Goal: Transaction & Acquisition: Purchase product/service

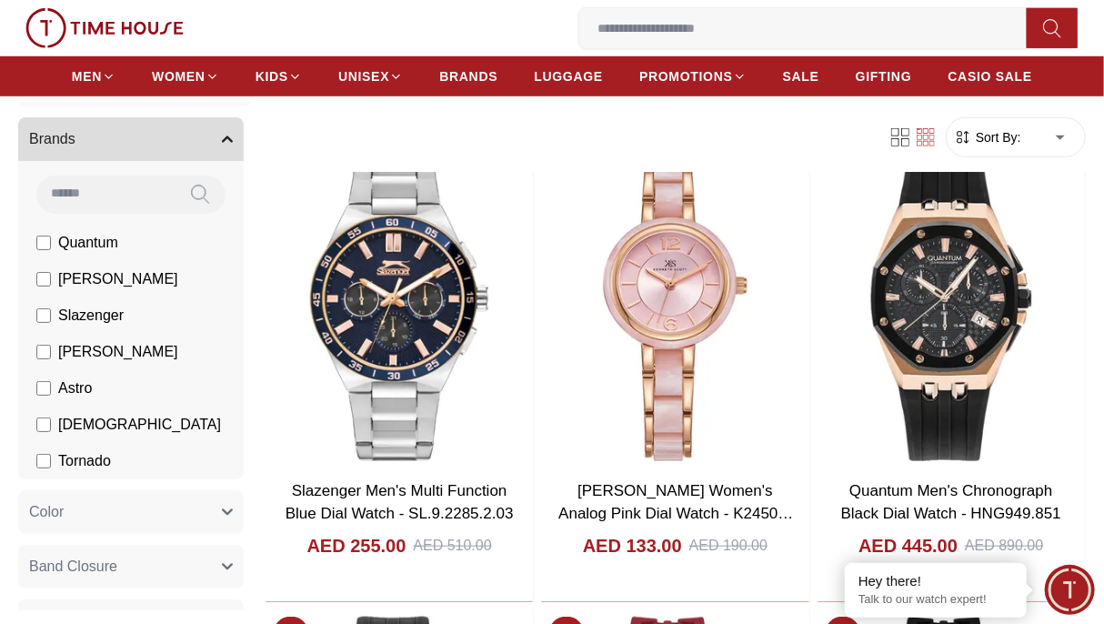
scroll to position [86, 0]
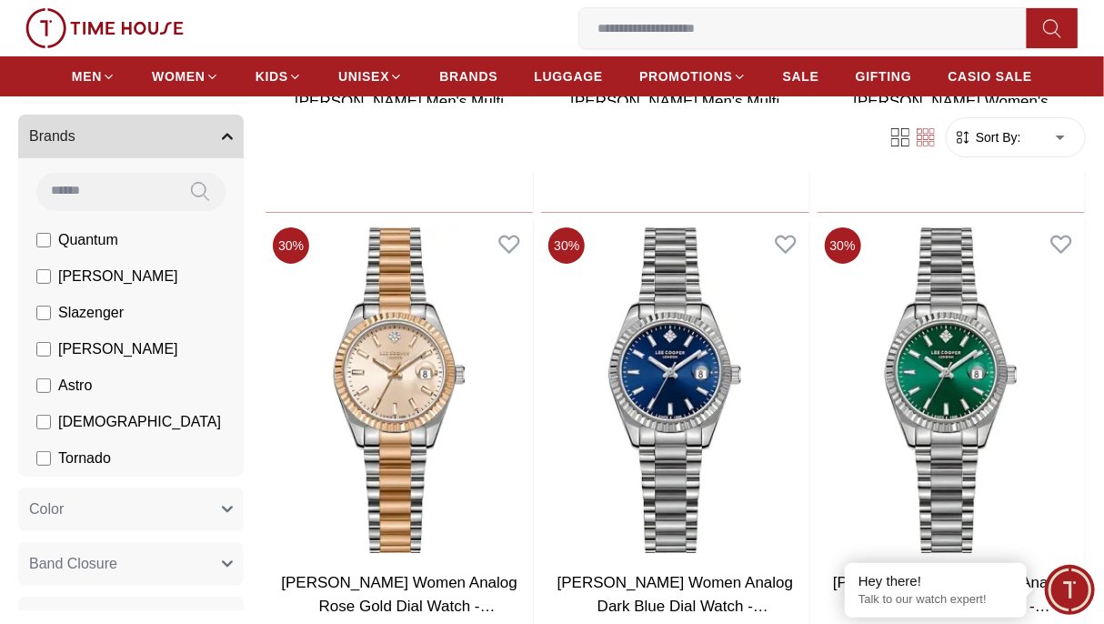
scroll to position [2822, 0]
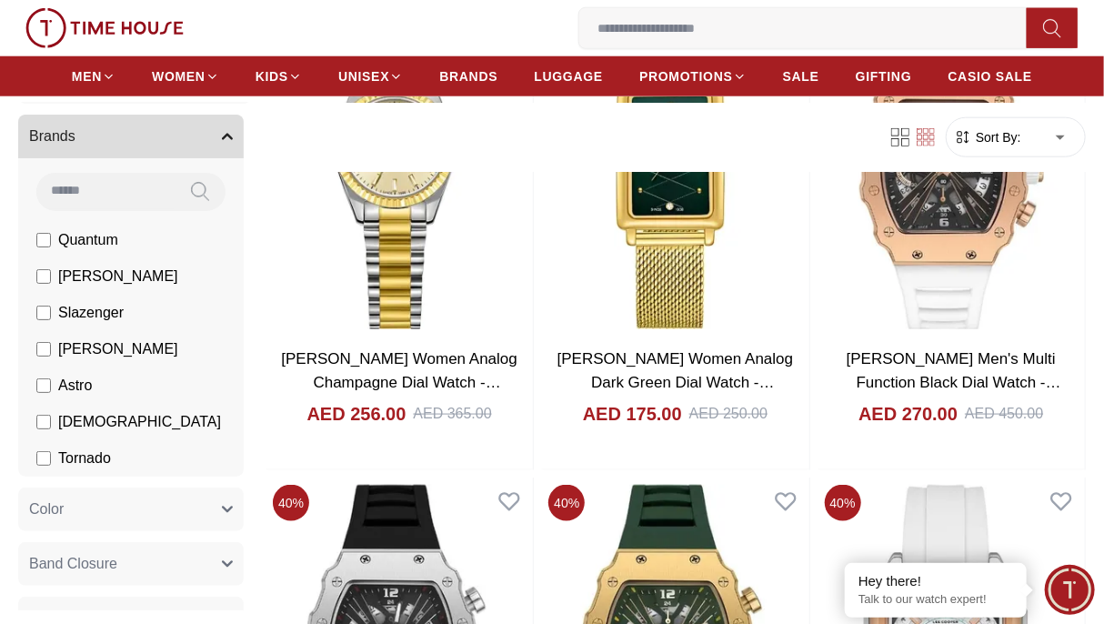
scroll to position [3477, 0]
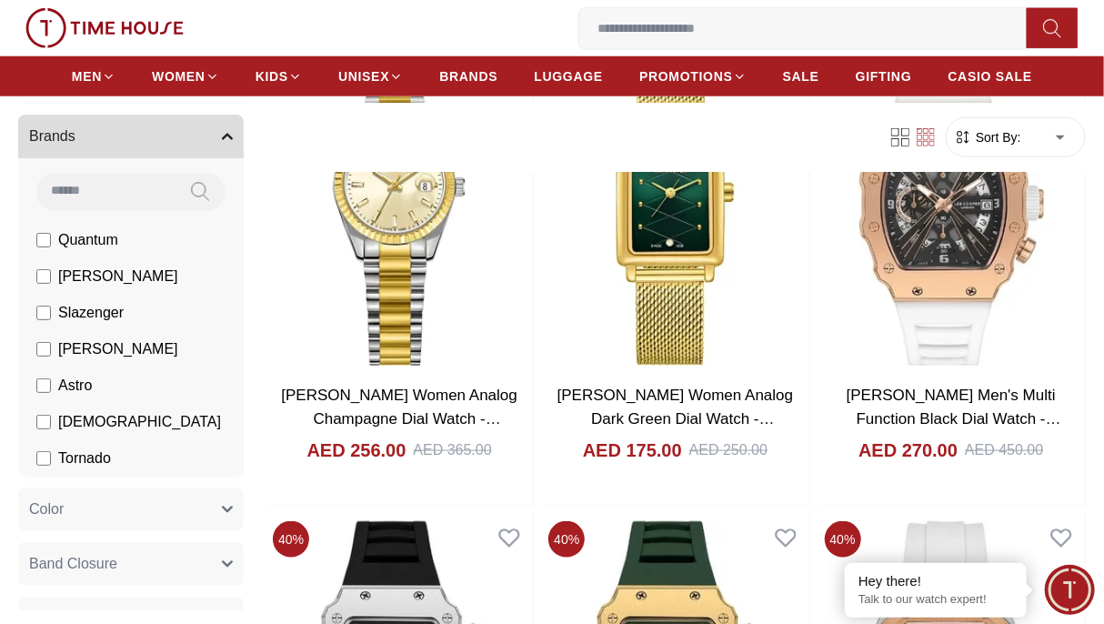
click at [77, 457] on span "Tornado" at bounding box center [84, 457] width 53 height 22
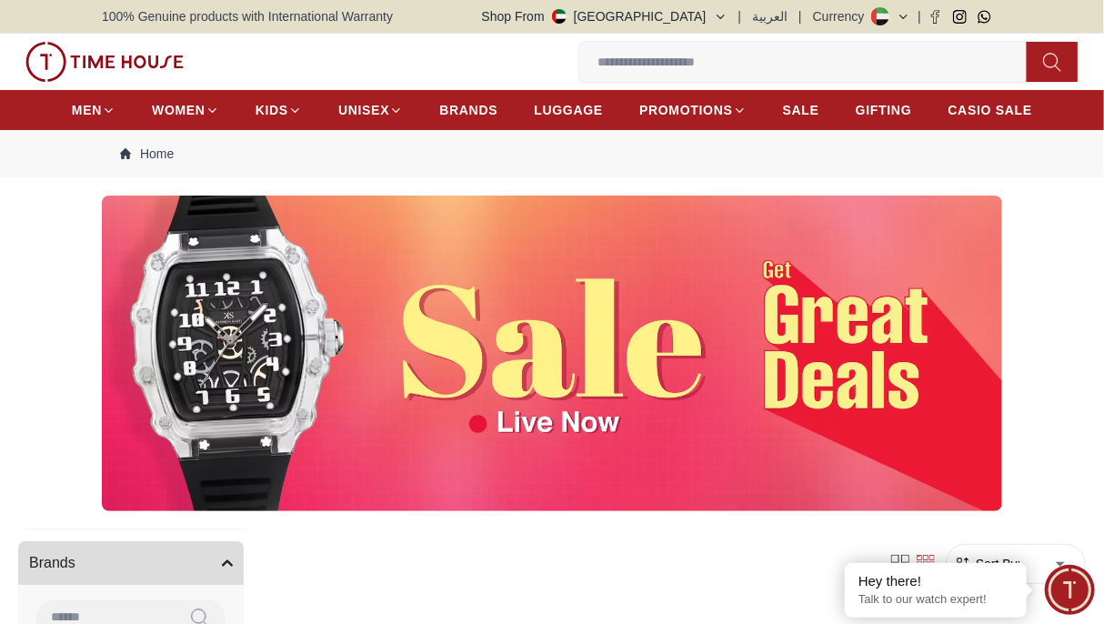
scroll to position [545, 0]
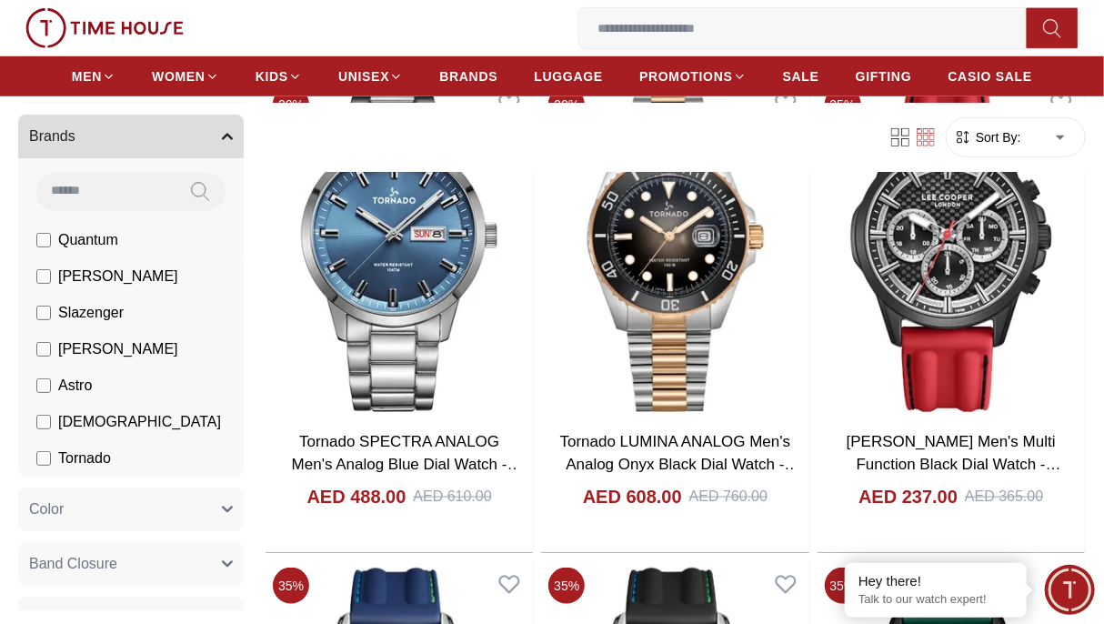
click at [97, 270] on span "[PERSON_NAME]" at bounding box center [118, 276] width 120 height 22
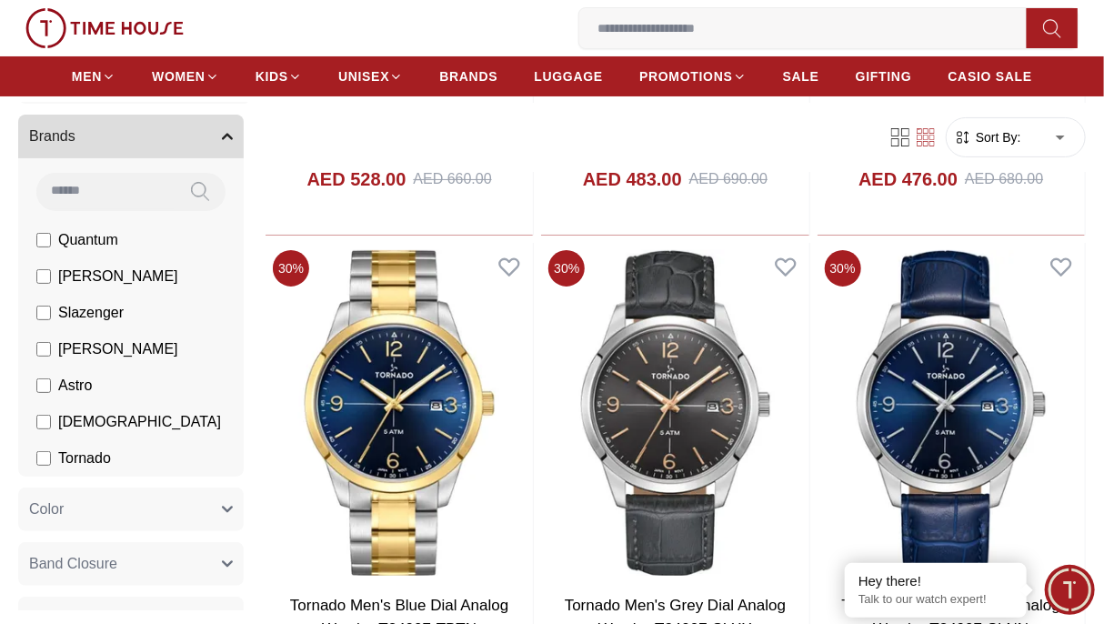
scroll to position [2872, 0]
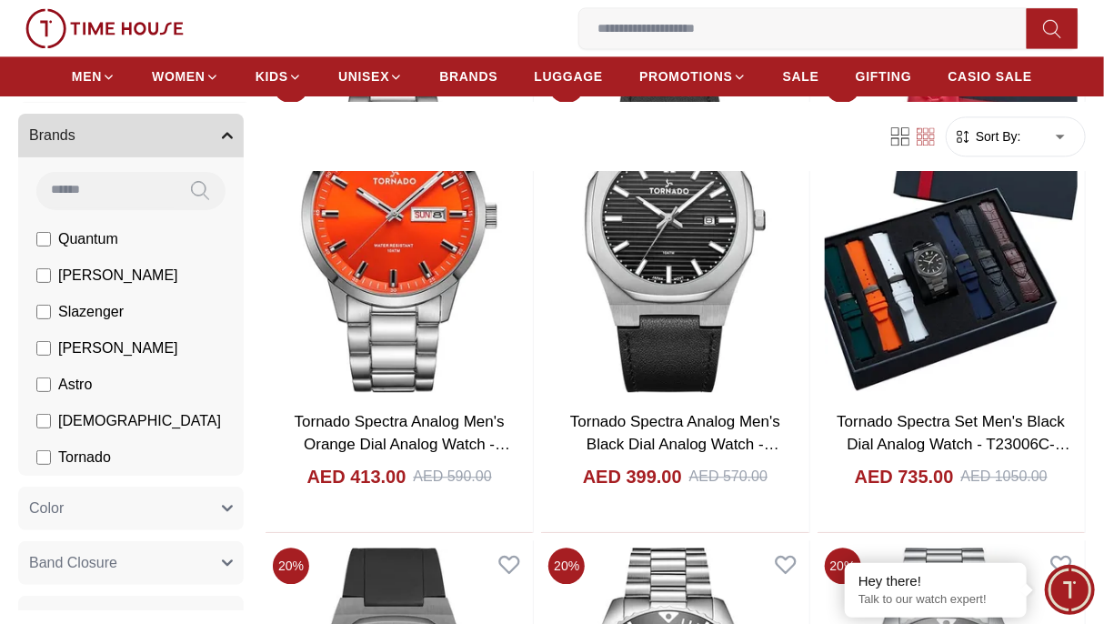
scroll to position [4424, 0]
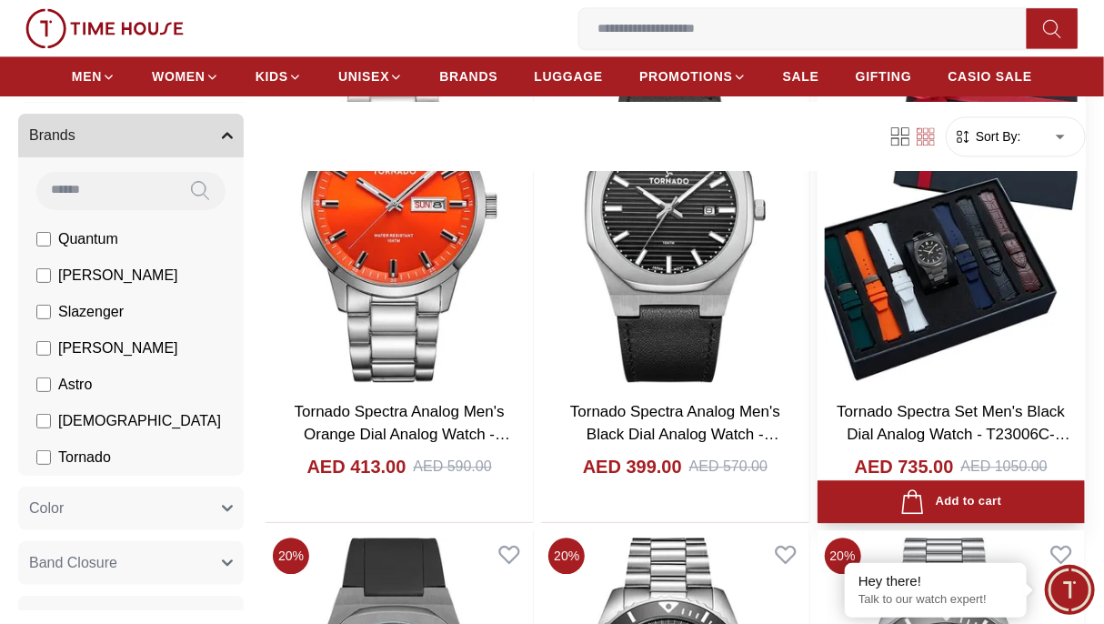
click at [981, 283] on img at bounding box center [951, 219] width 267 height 340
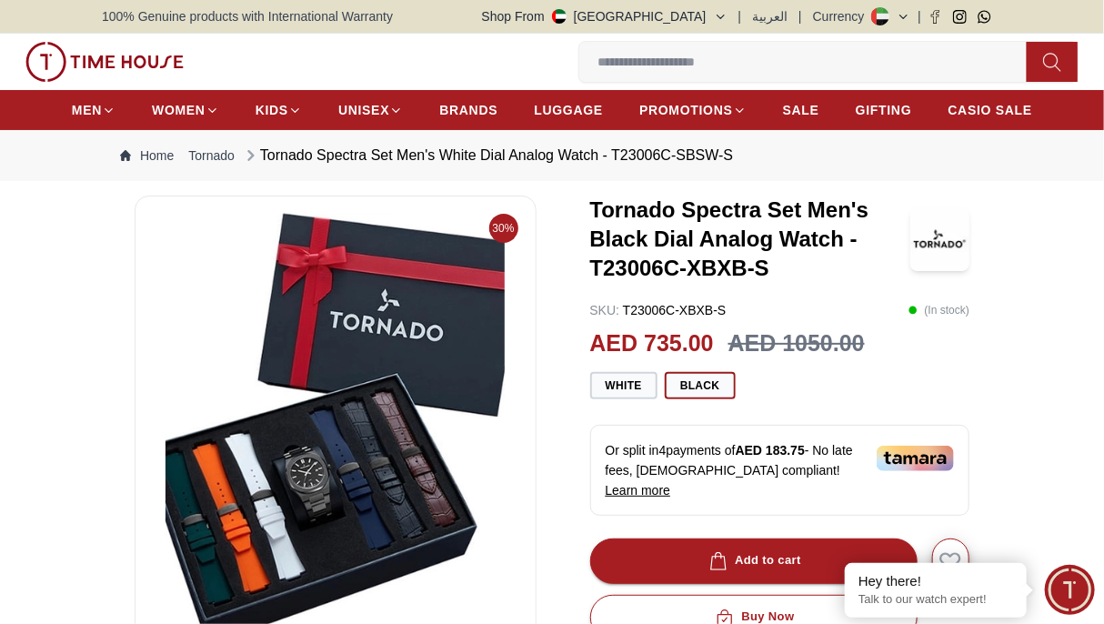
click at [373, 379] on img at bounding box center [335, 429] width 371 height 436
click at [359, 474] on img at bounding box center [335, 429] width 371 height 436
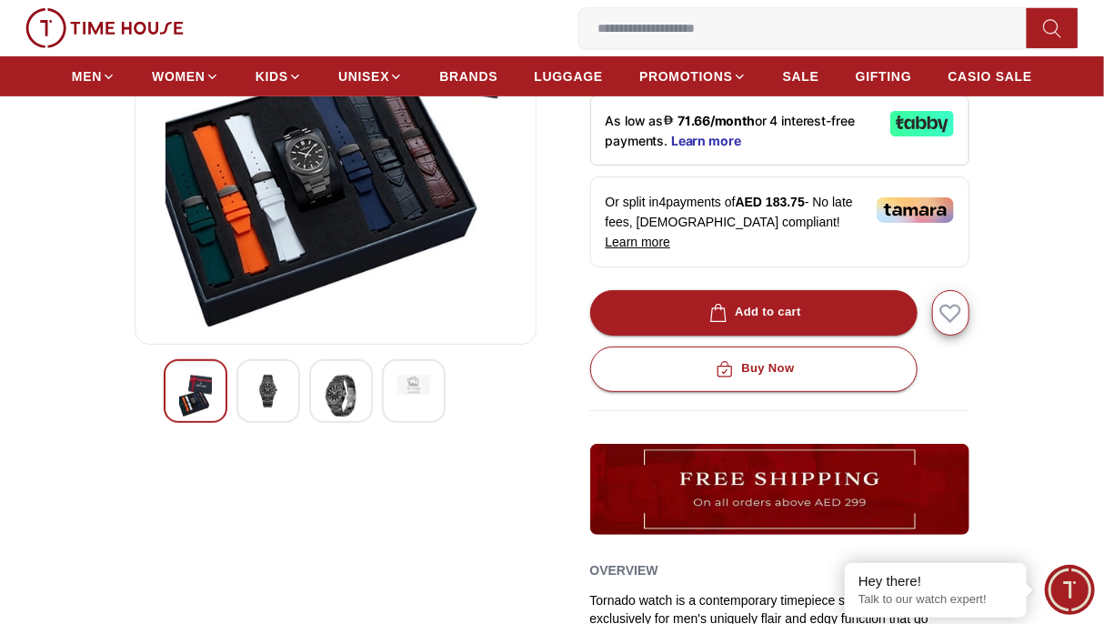
scroll to position [323, 0]
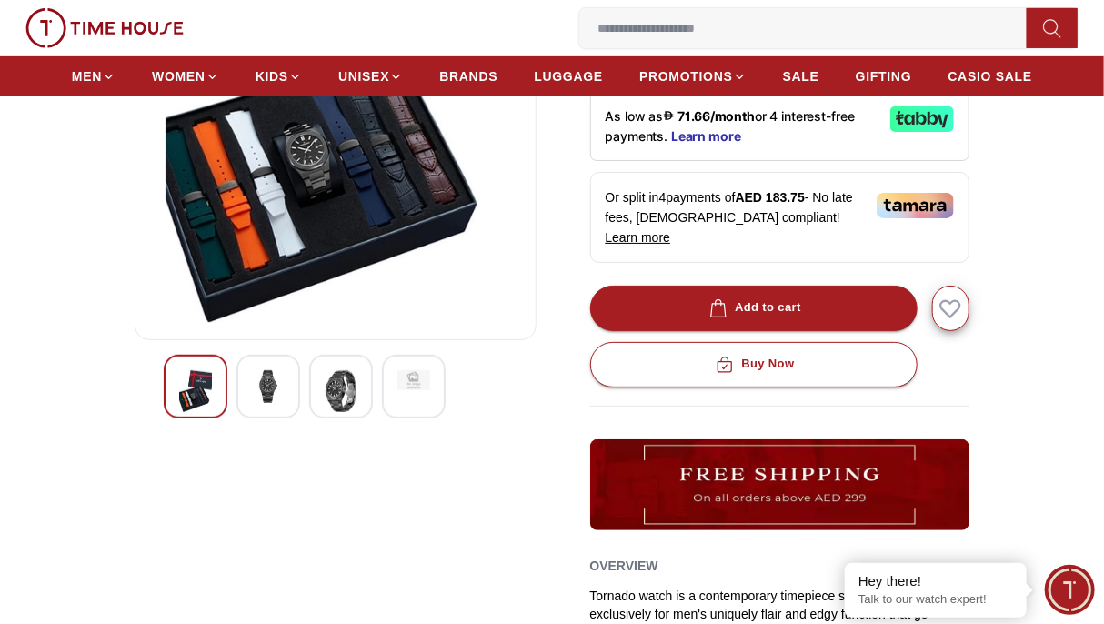
click at [406, 169] on img at bounding box center [335, 106] width 371 height 436
click at [259, 385] on img at bounding box center [268, 386] width 33 height 33
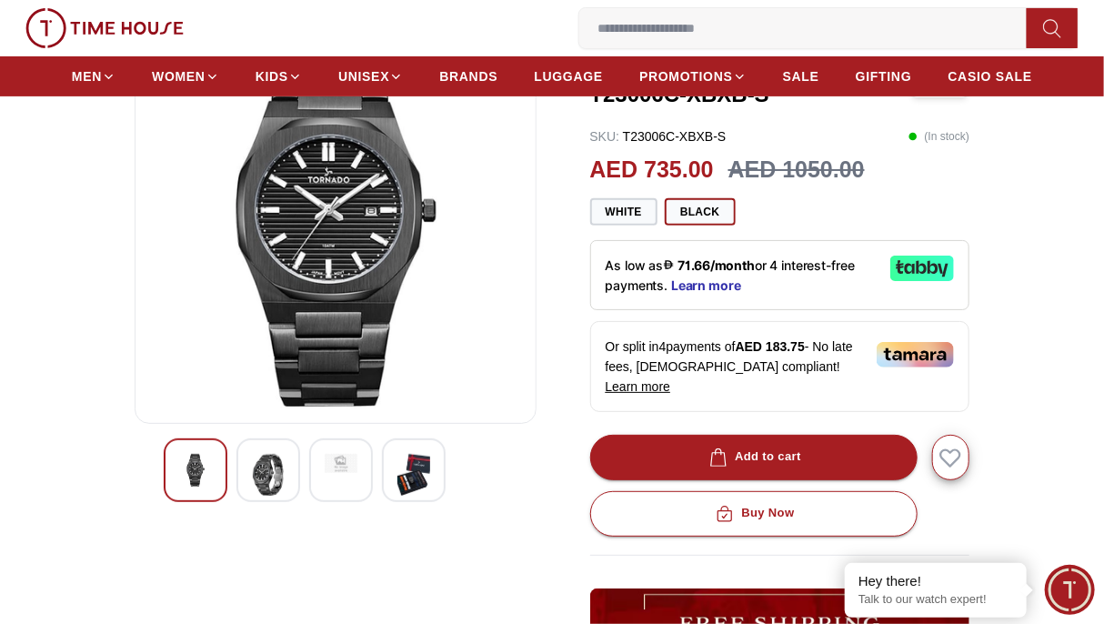
scroll to position [186, 0]
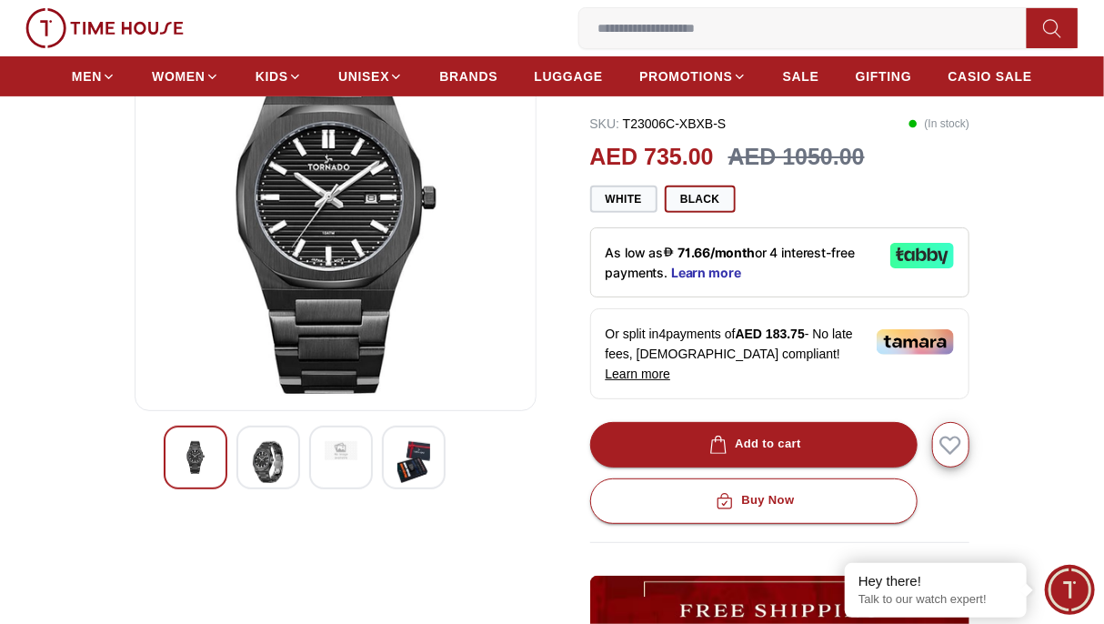
click at [416, 462] on img at bounding box center [413, 462] width 33 height 42
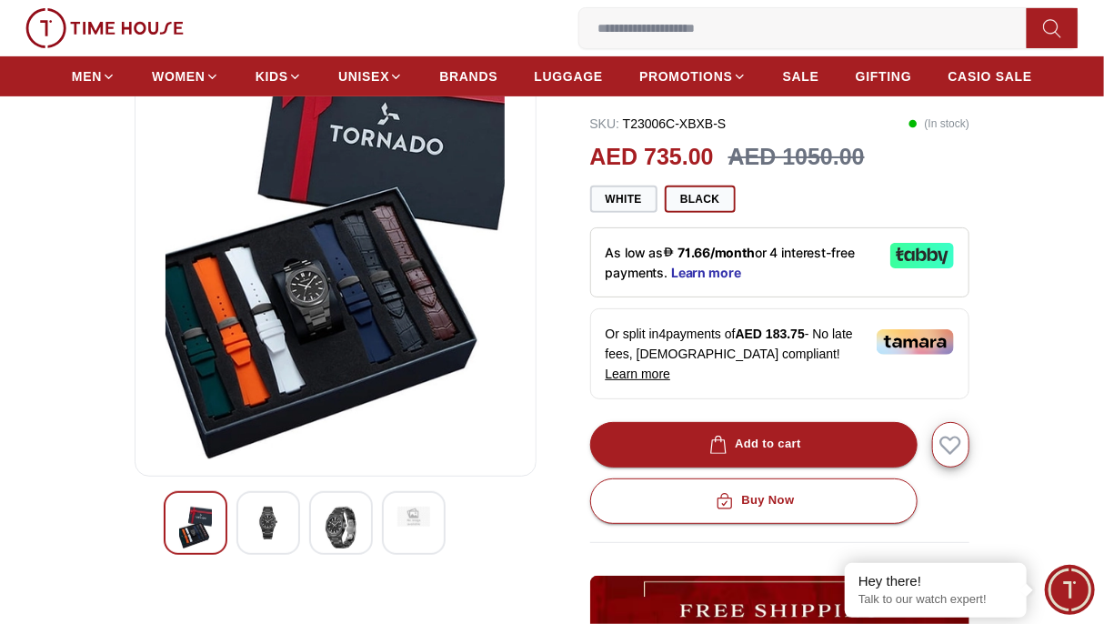
click at [337, 527] on img at bounding box center [341, 528] width 33 height 42
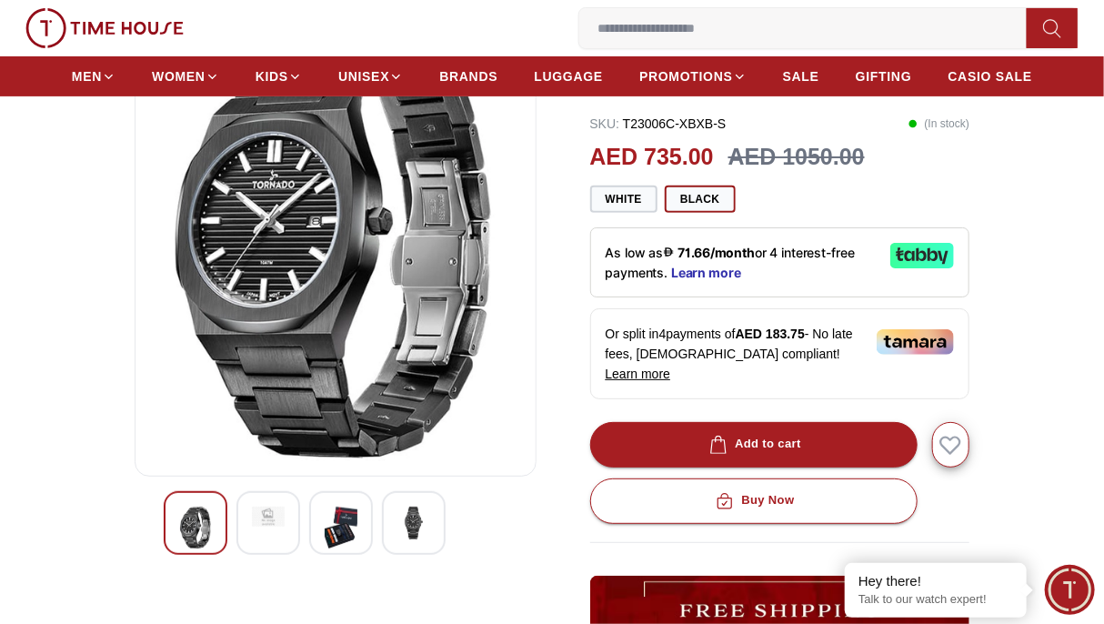
click at [418, 540] on div at bounding box center [414, 523] width 64 height 64
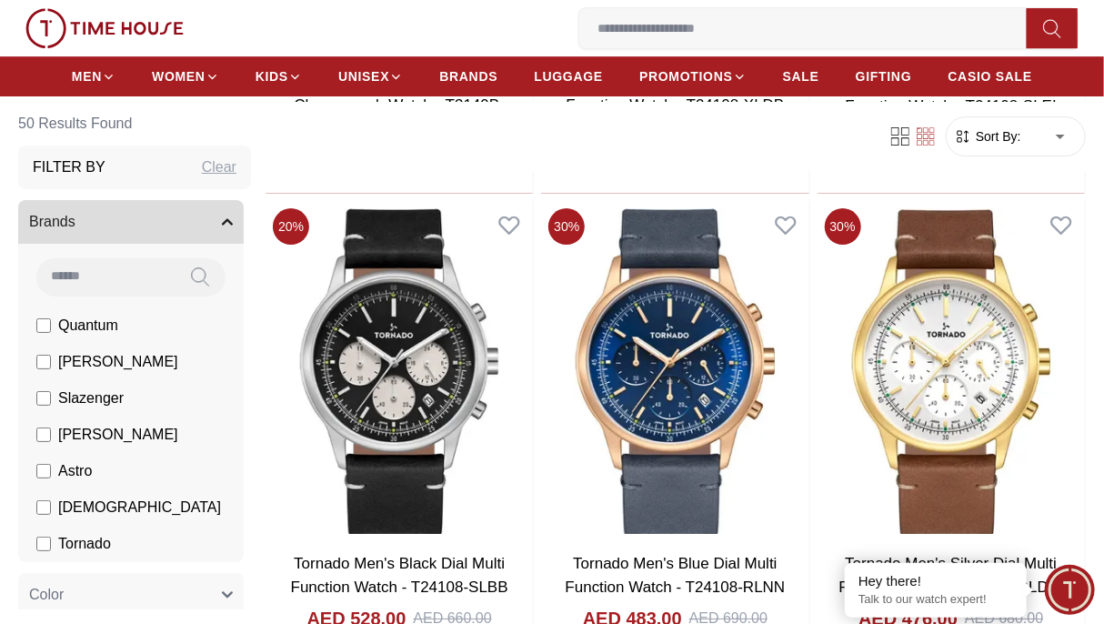
scroll to position [4357, 0]
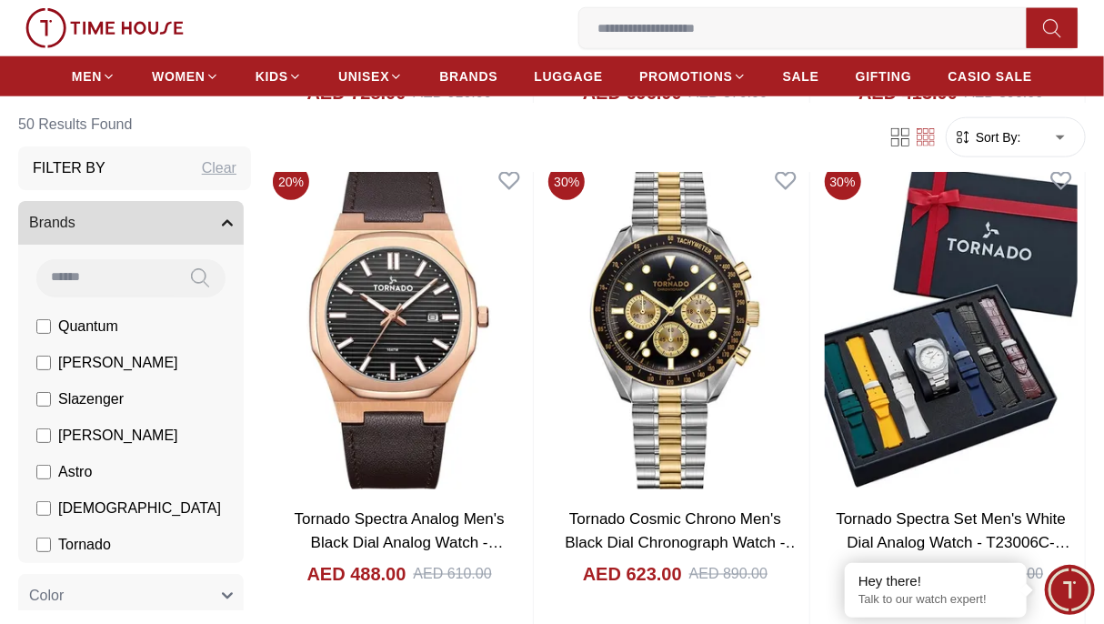
scroll to position [6252, 0]
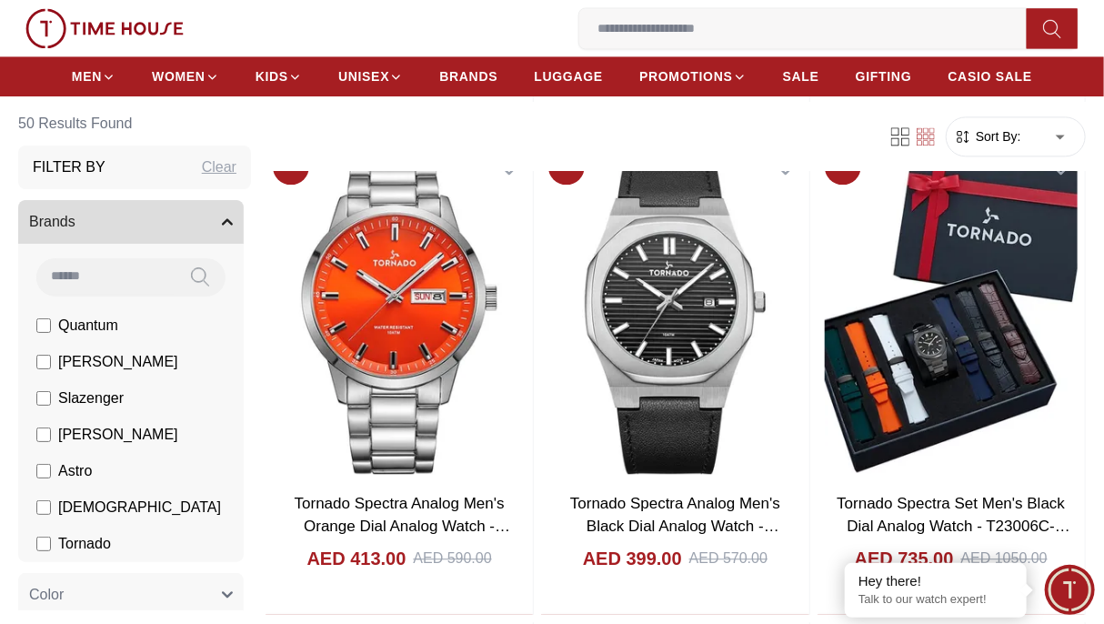
scroll to position [4200, 0]
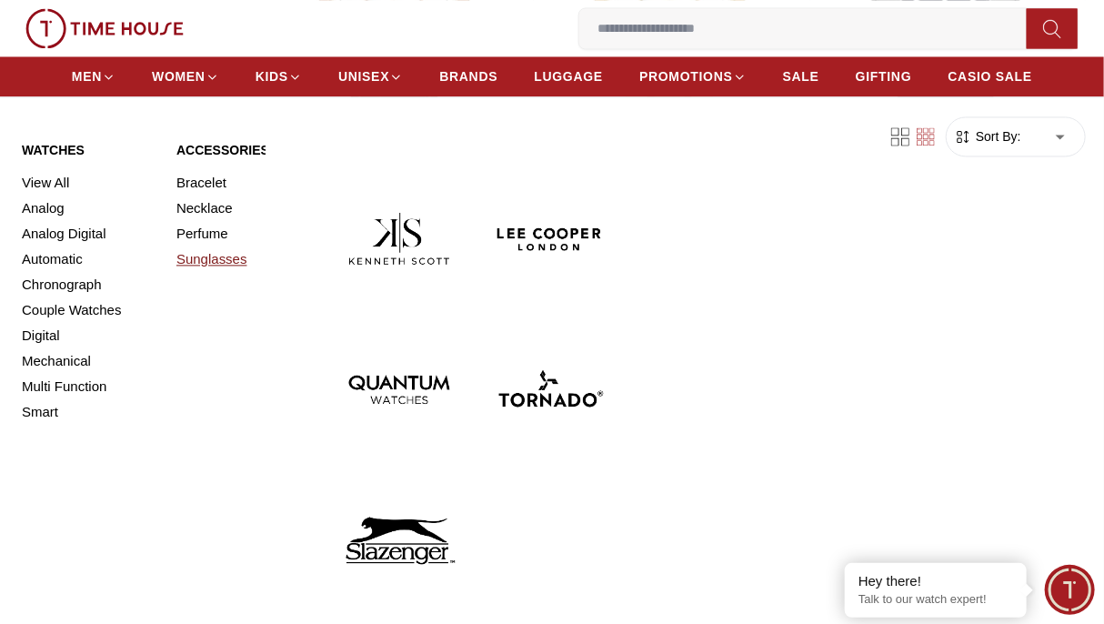
click at [202, 256] on link "Sunglasses" at bounding box center [242, 258] width 133 height 25
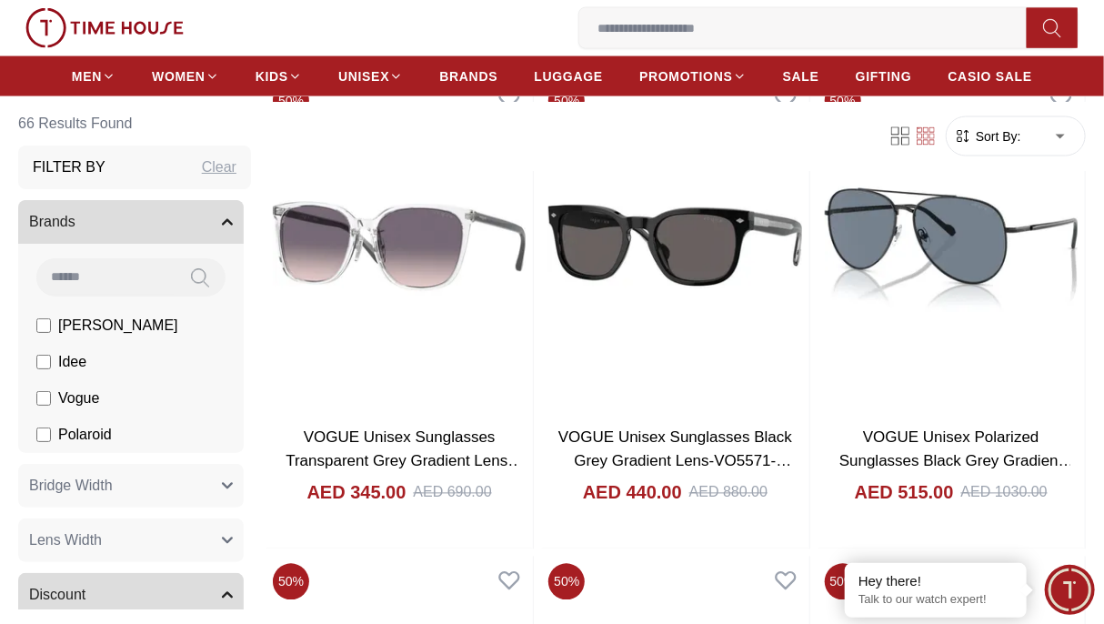
scroll to position [1203, 0]
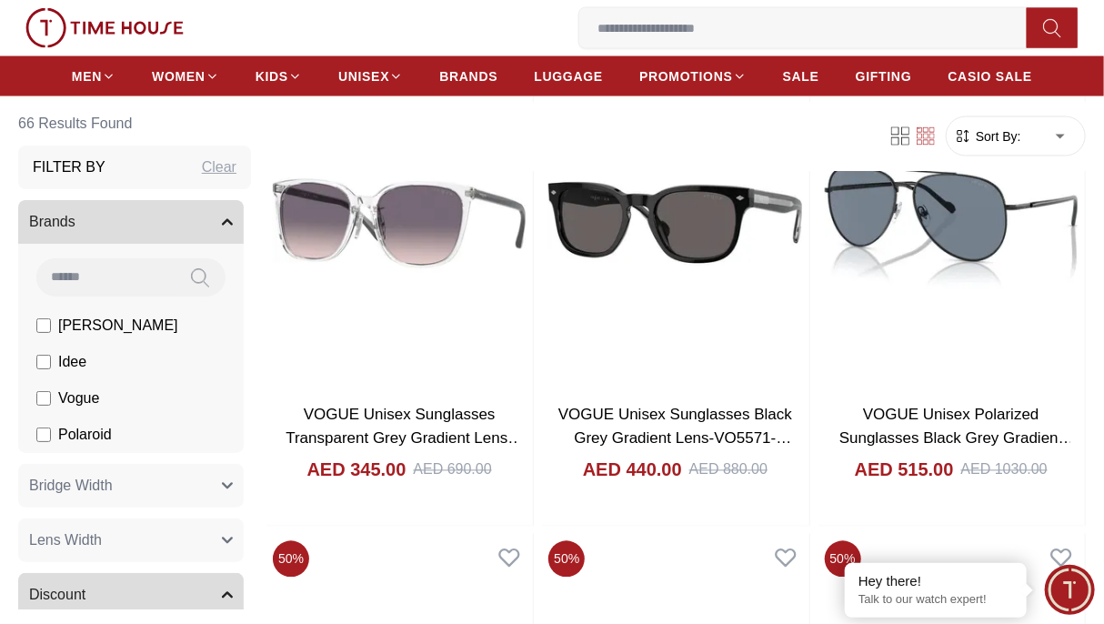
drag, startPoint x: 1103, startPoint y: 186, endPoint x: 1117, endPoint y: 204, distance: 22.7
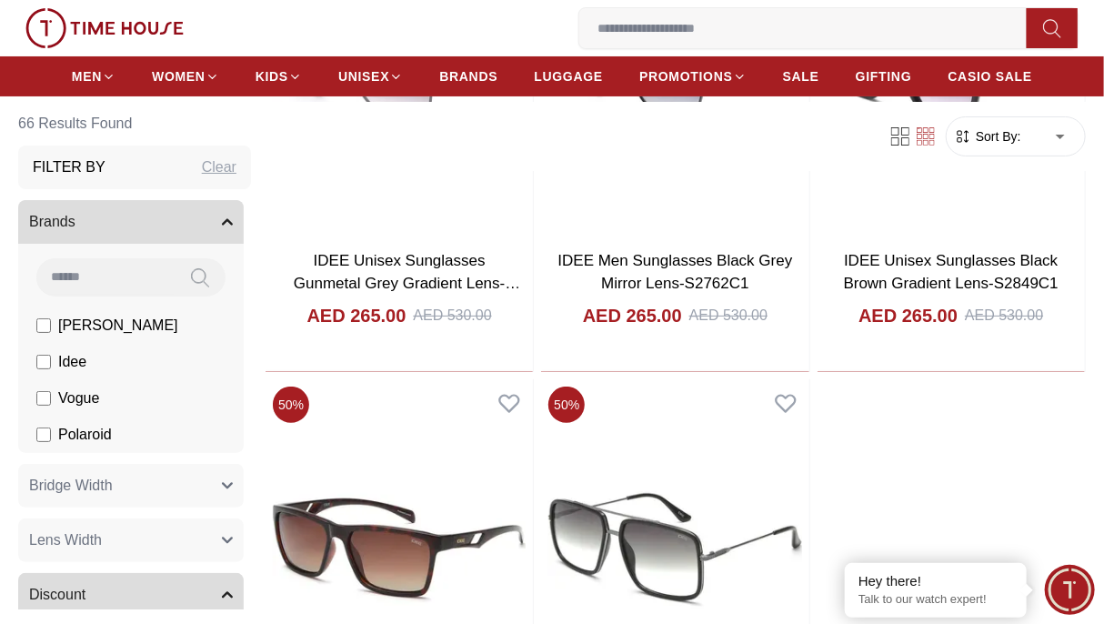
scroll to position [2814, 0]
